Goal: Feedback & Contribution: Submit feedback/report problem

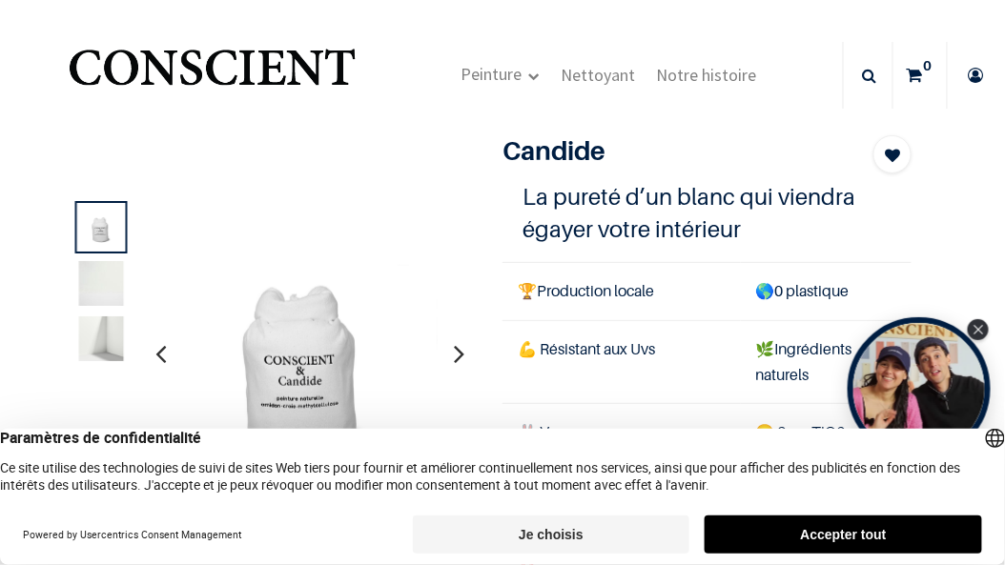
click at [581, 540] on button "Je choisis" at bounding box center [551, 535] width 277 height 38
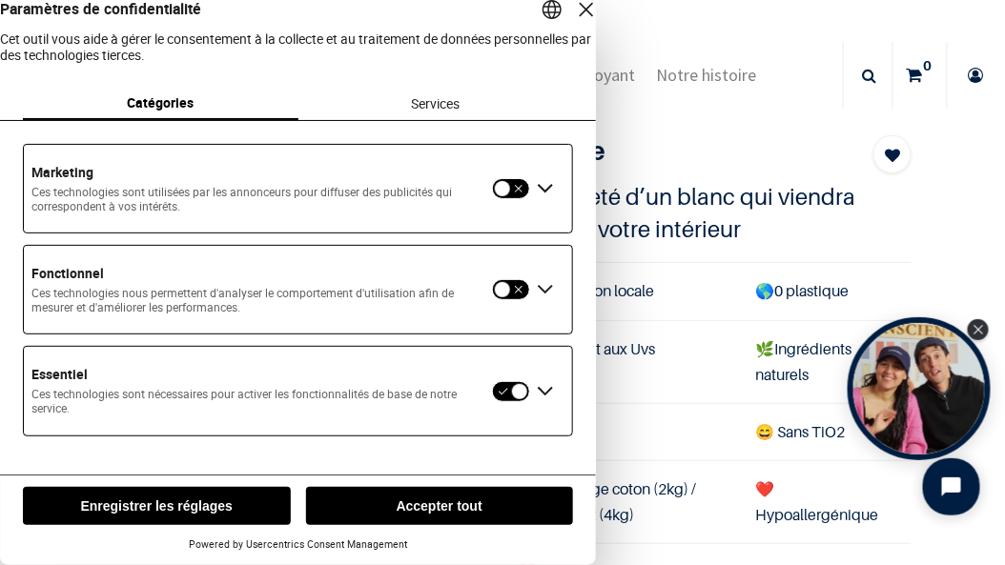
scroll to position [21, 0]
click at [161, 503] on button "Enregistrer les réglages" at bounding box center [157, 506] width 268 height 38
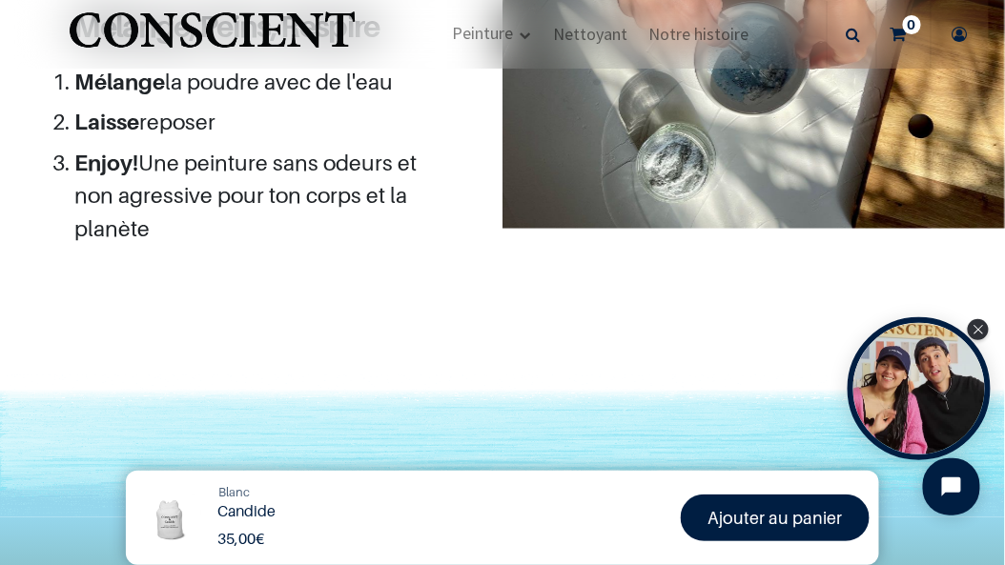
scroll to position [2013, 0]
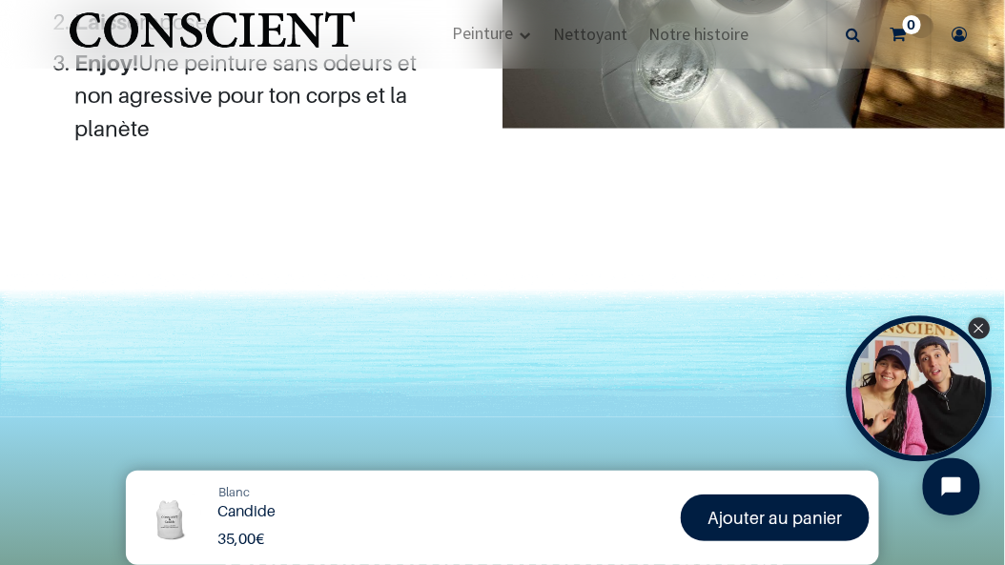
click at [976, 330] on icon "Close Tolstoy widget" at bounding box center [979, 329] width 10 height 10
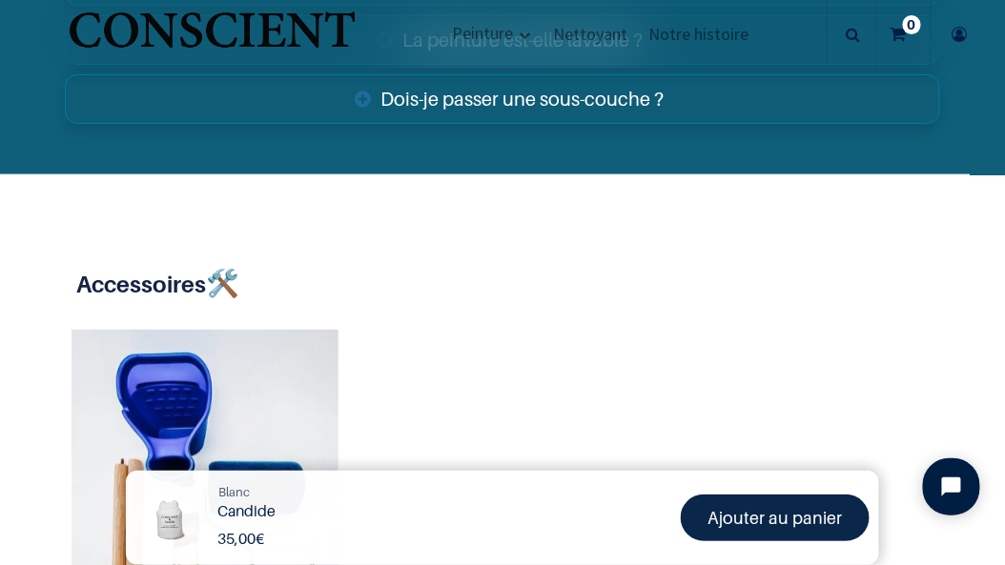
scroll to position [3839, 0]
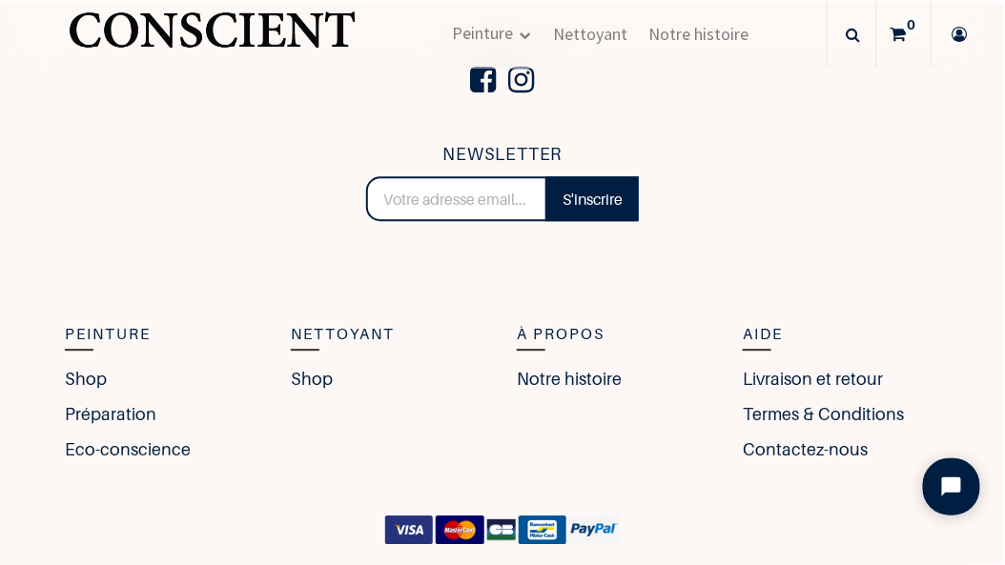
scroll to position [1066, 0]
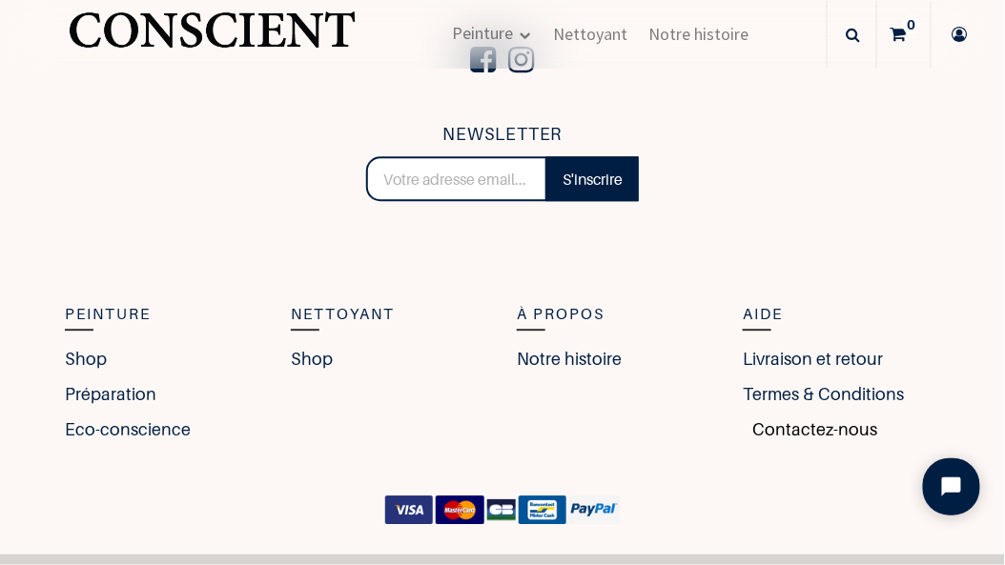
click at [773, 417] on link "Contactez-nous" at bounding box center [810, 430] width 134 height 26
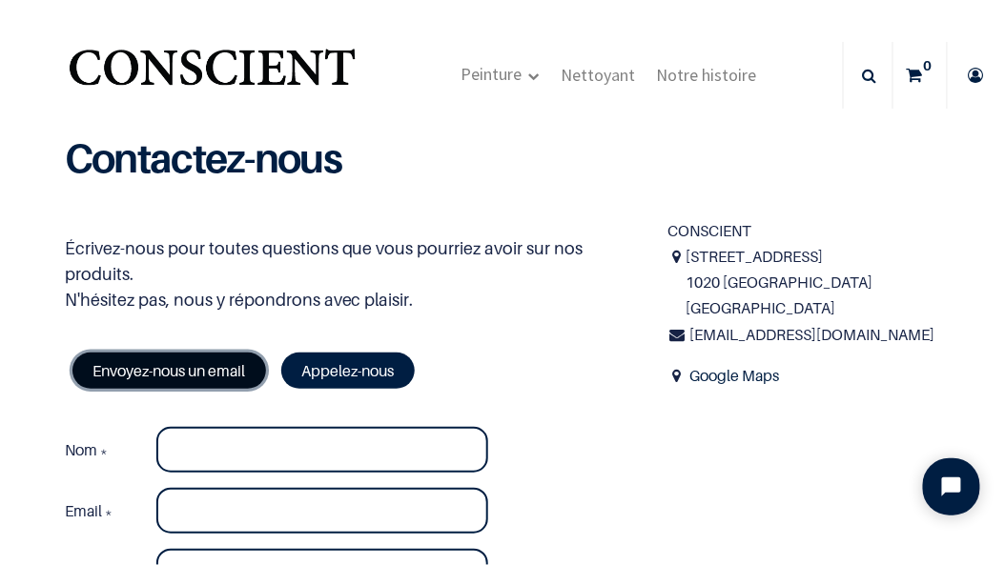
click at [195, 353] on link "Envoyez-nous un email" at bounding box center [169, 371] width 194 height 36
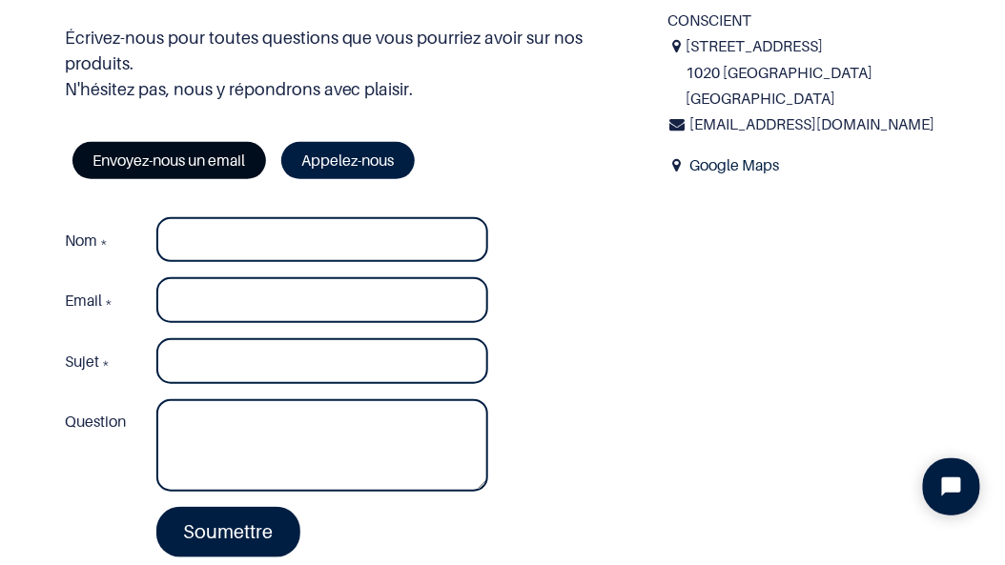
scroll to position [212, 0]
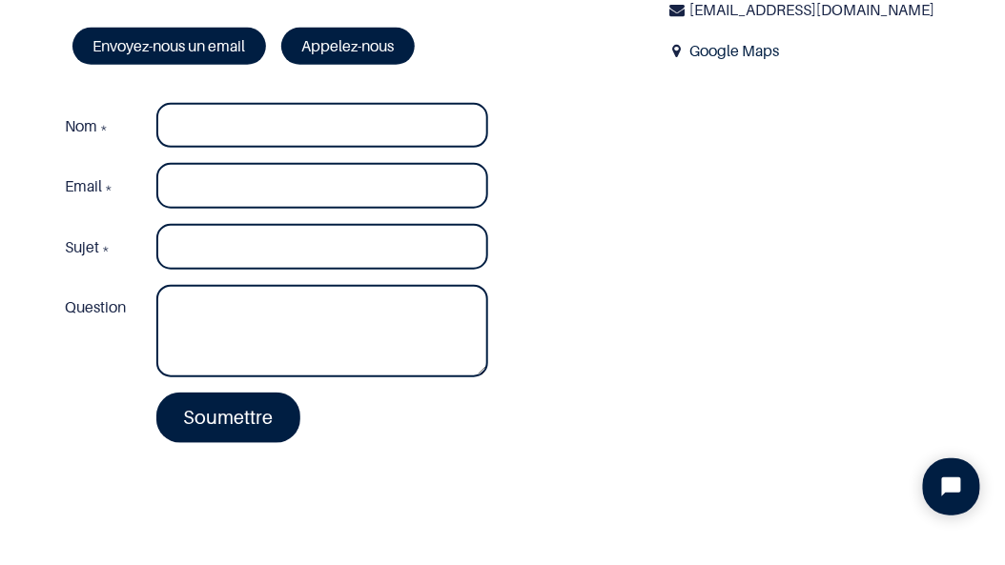
click at [122, 385] on div "Soumettre" at bounding box center [277, 417] width 452 height 65
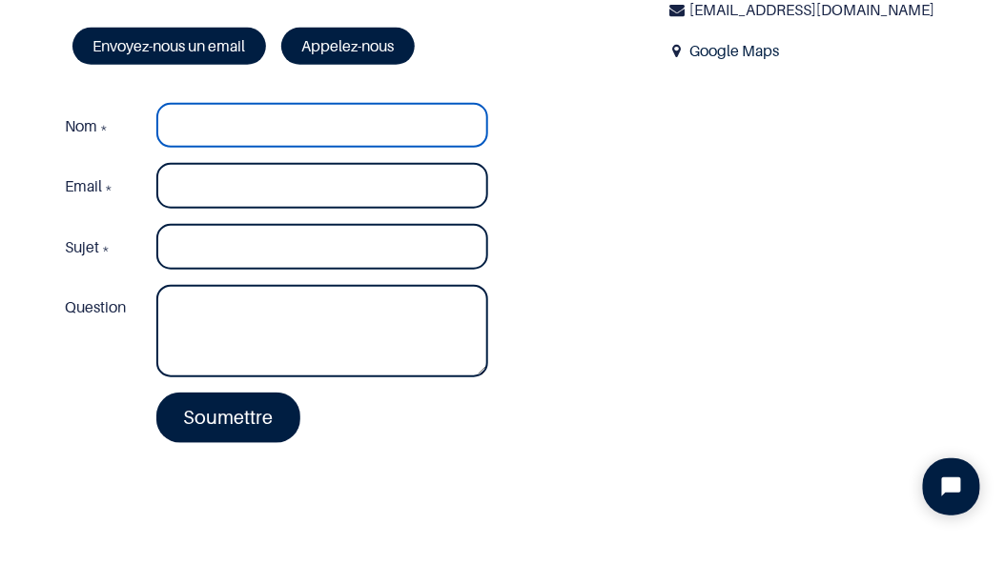
click at [211, 103] on input "Nom *" at bounding box center [322, 126] width 332 height 46
type input "Corinne Thibaud"
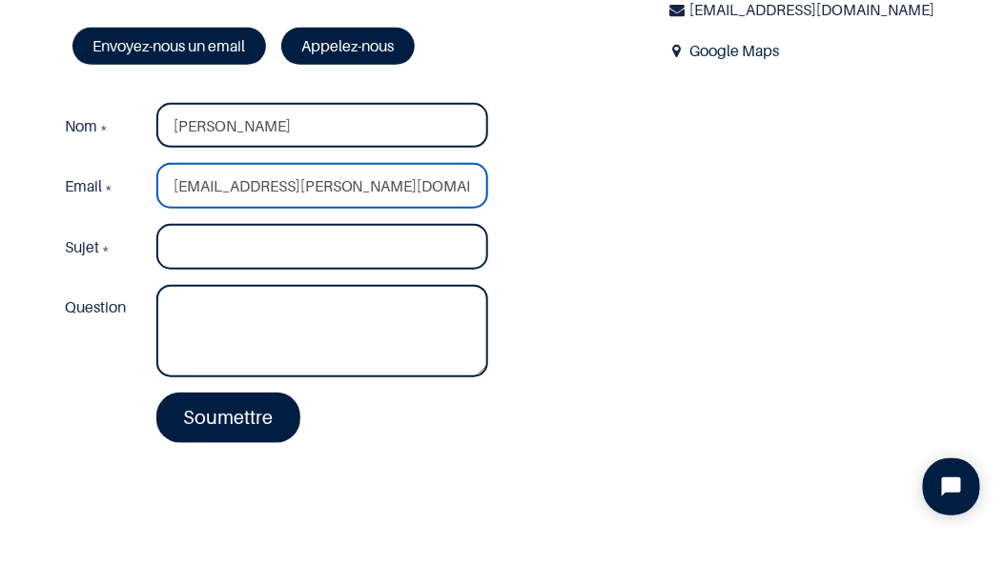
type input "thibaud.corinne@yahoo.fr"
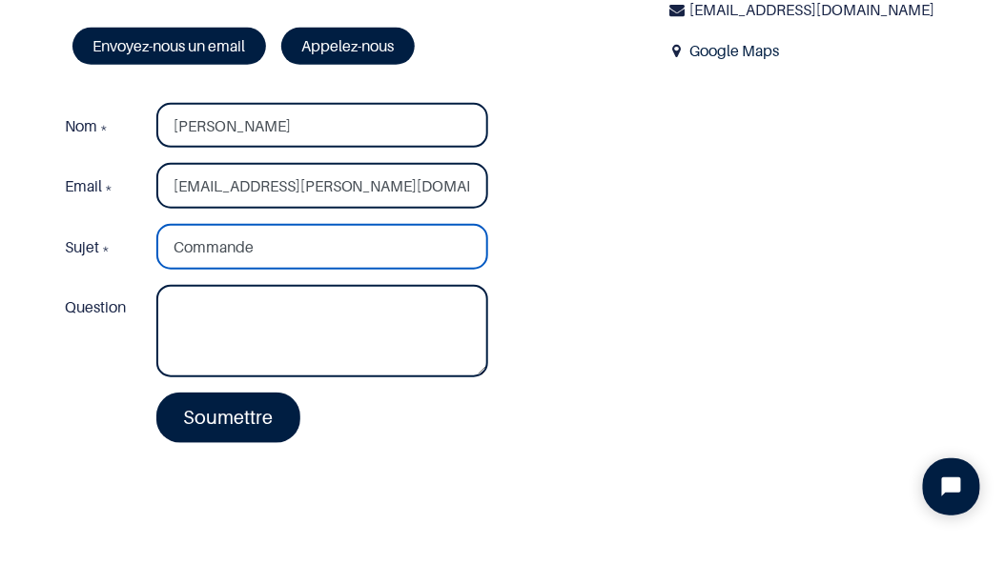
type input "Commande"
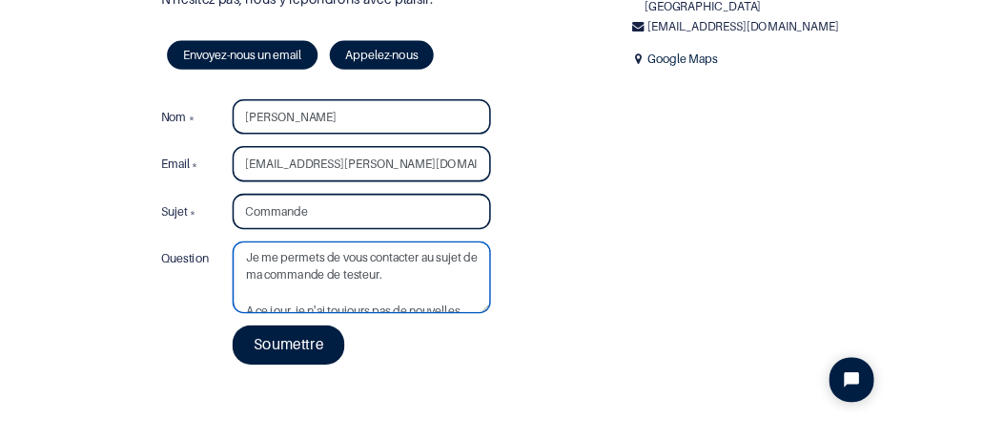
scroll to position [176, 0]
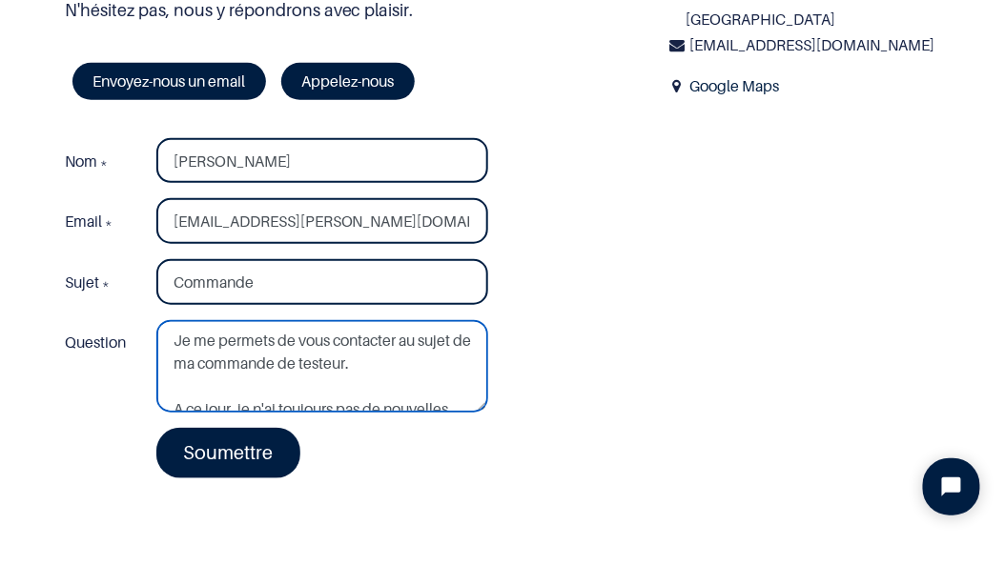
type textarea "Bonjour Madame, Monsieur, Je me permets de vous contacter au sujet de ma comman…"
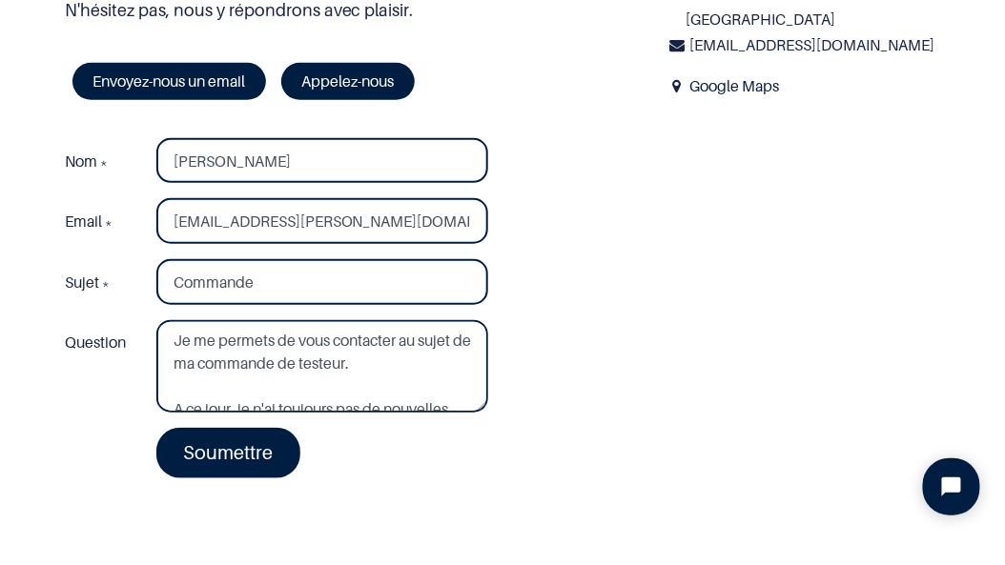
click at [326, 252] on div "Sujet * Commande" at bounding box center [277, 282] width 452 height 61
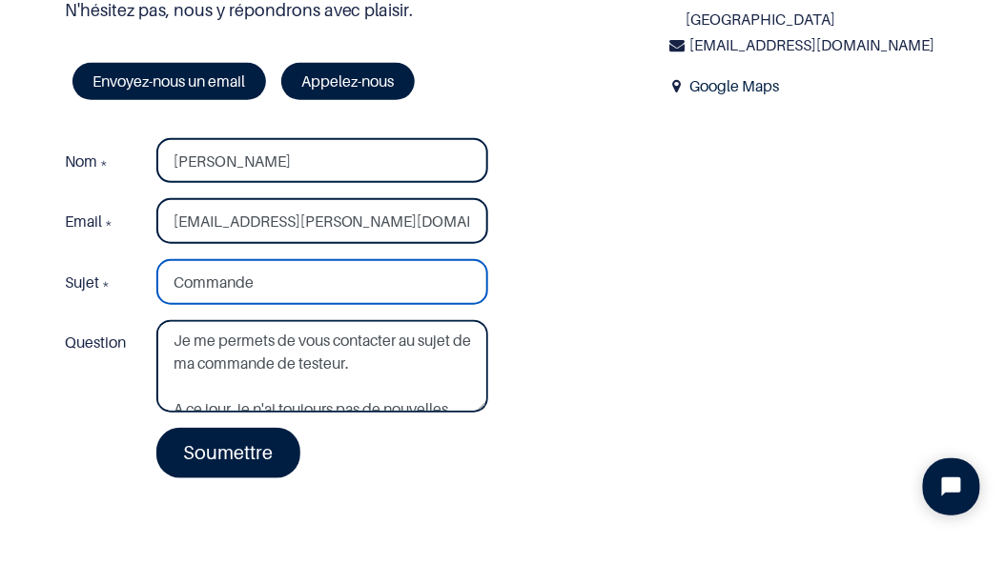
click at [317, 259] on input "Commande" at bounding box center [322, 282] width 332 height 46
type input "Commande n°"
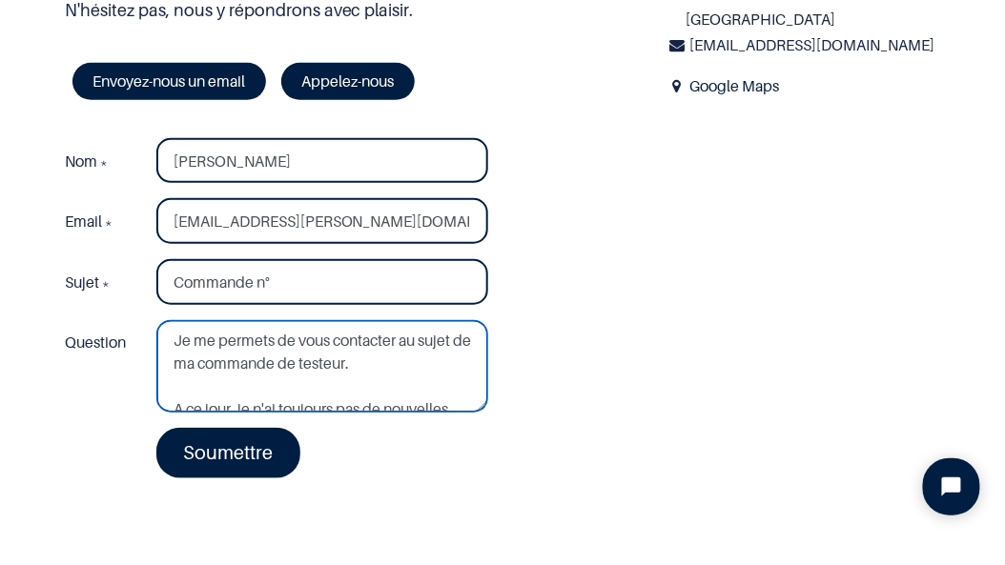
click at [428, 328] on textarea "Bonjour Madame, Monsieur, Je me permets de vous contacter au sujet de ma comman…" at bounding box center [322, 366] width 332 height 93
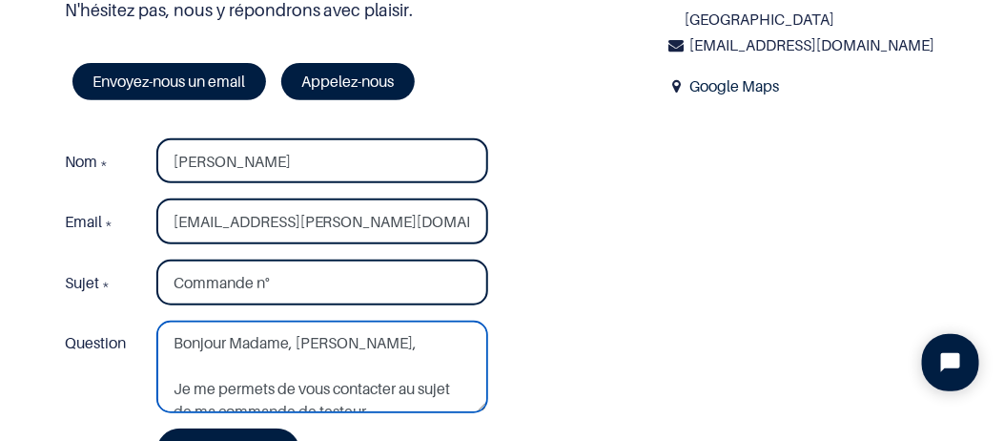
scroll to position [0, 0]
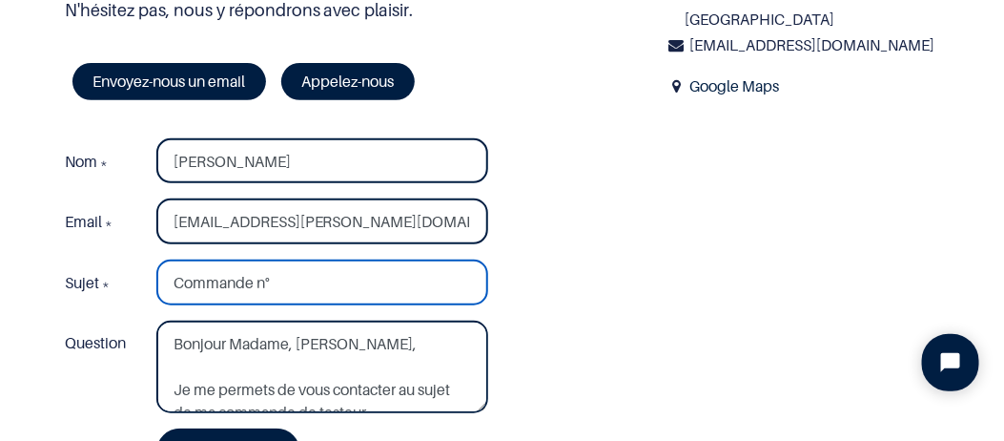
click at [312, 259] on input "Commande n°" at bounding box center [322, 282] width 332 height 46
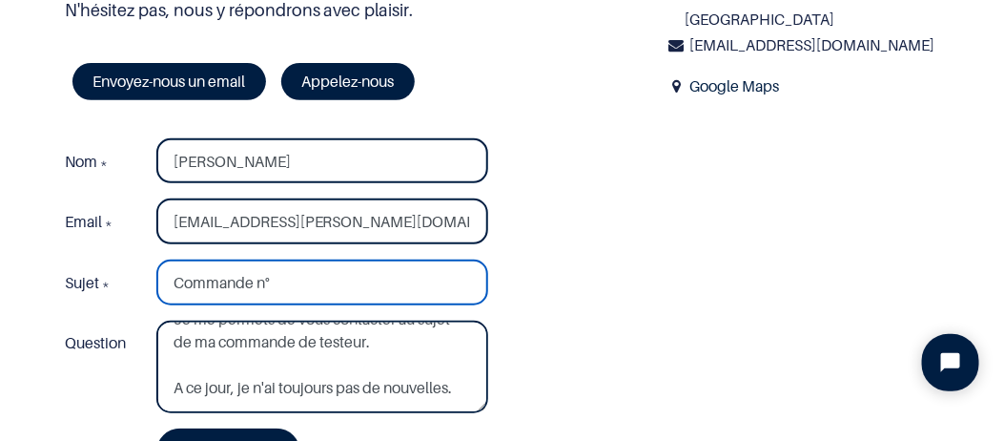
scroll to position [35, 0]
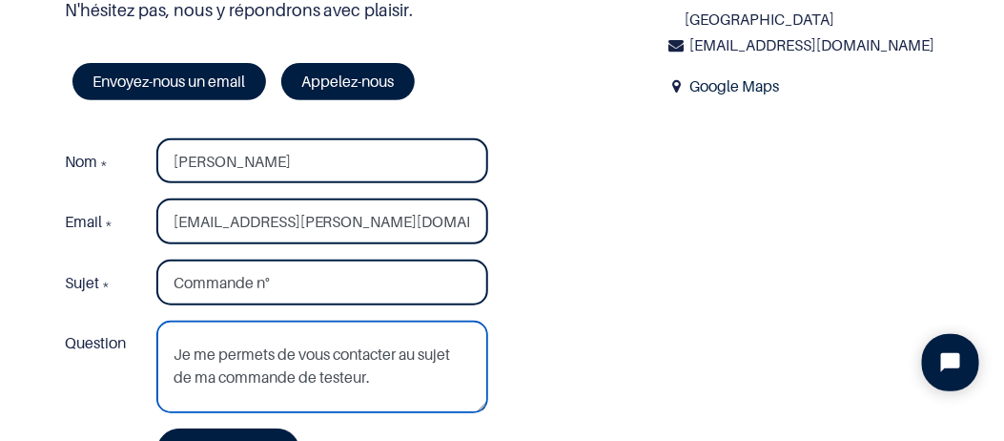
click at [322, 320] on textarea "Bonjour Madame, Monsieur, Je me permets de vous contacter au sujet de ma comman…" at bounding box center [322, 366] width 332 height 93
type textarea "Bonjour Madame, Monsieur, Je me permets de vous contacter au sujet de ma comman…"
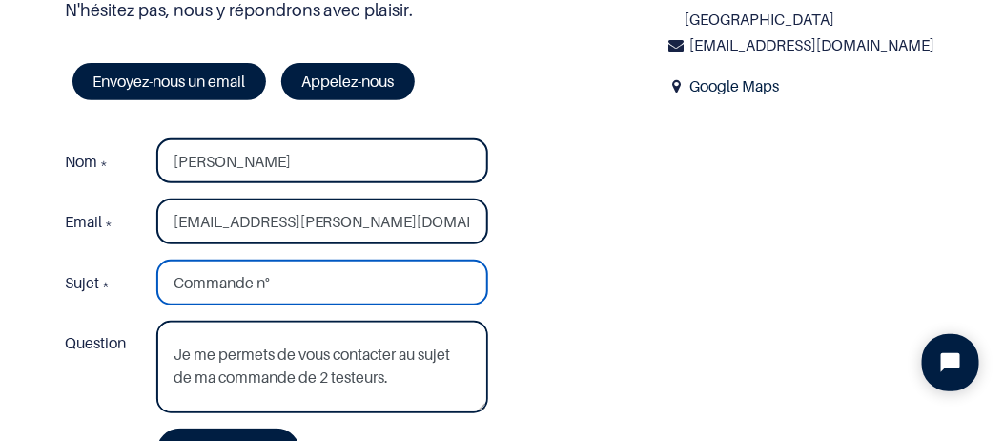
click at [314, 259] on input "Commande n°" at bounding box center [322, 282] width 332 height 46
type input "Commande FAC/2025/0410"
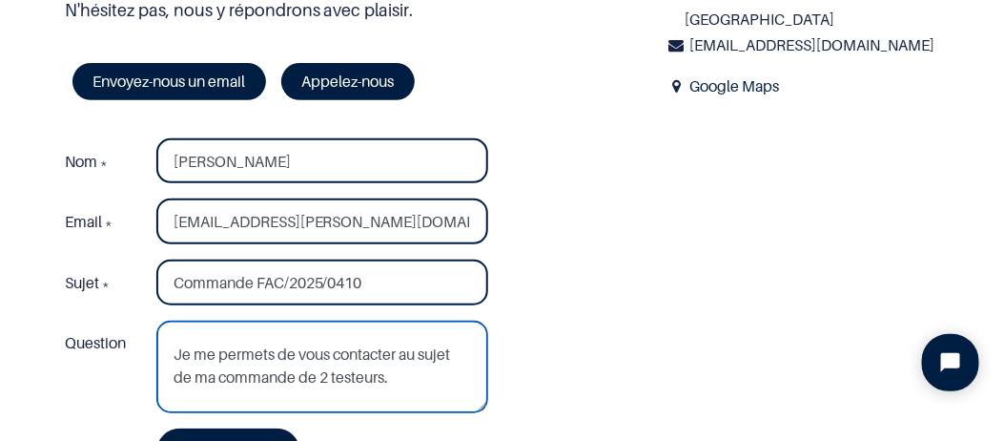
click at [388, 320] on textarea "Bonjour Madame, Monsieur, Je me permets de vous contacter au sujet de ma comman…" at bounding box center [322, 366] width 332 height 93
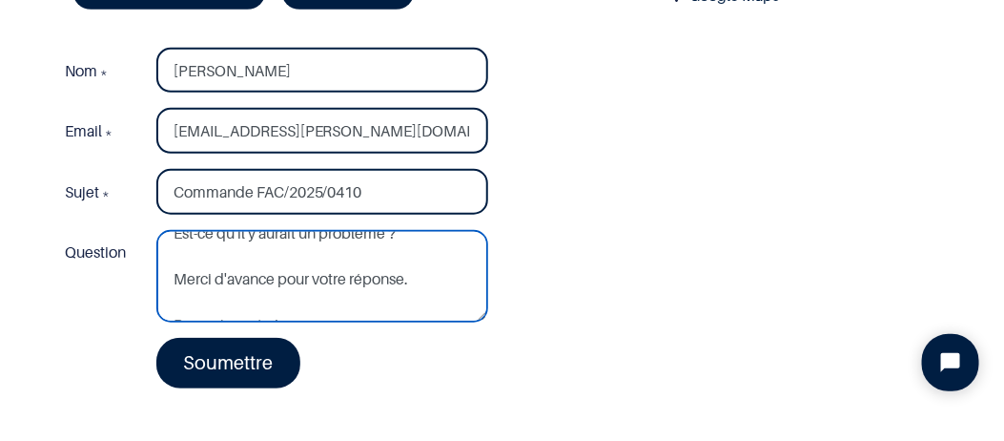
scroll to position [318, 0]
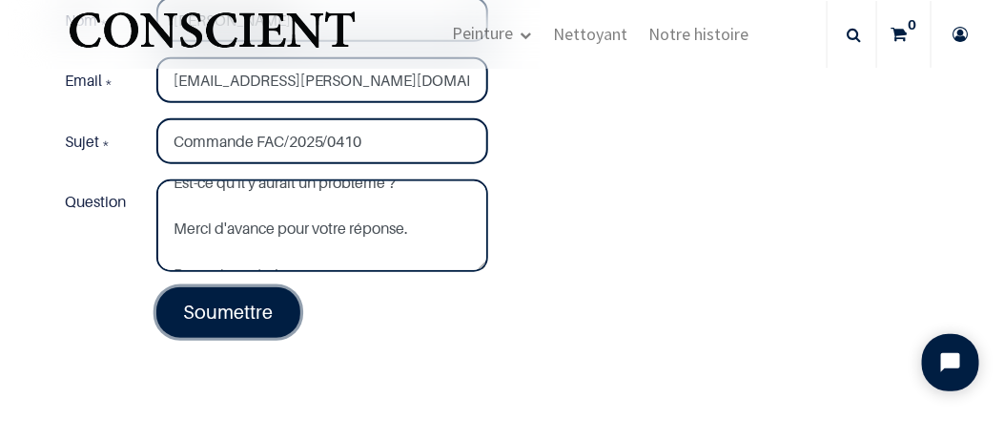
click at [235, 287] on link "Soumettre" at bounding box center [228, 312] width 145 height 50
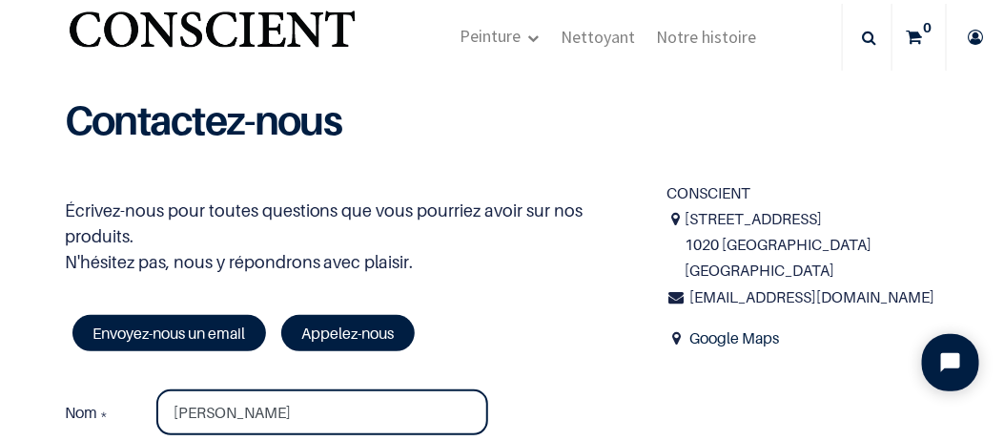
scroll to position [0, 0]
